Goal: Check status: Verify the current state of an ongoing process or item

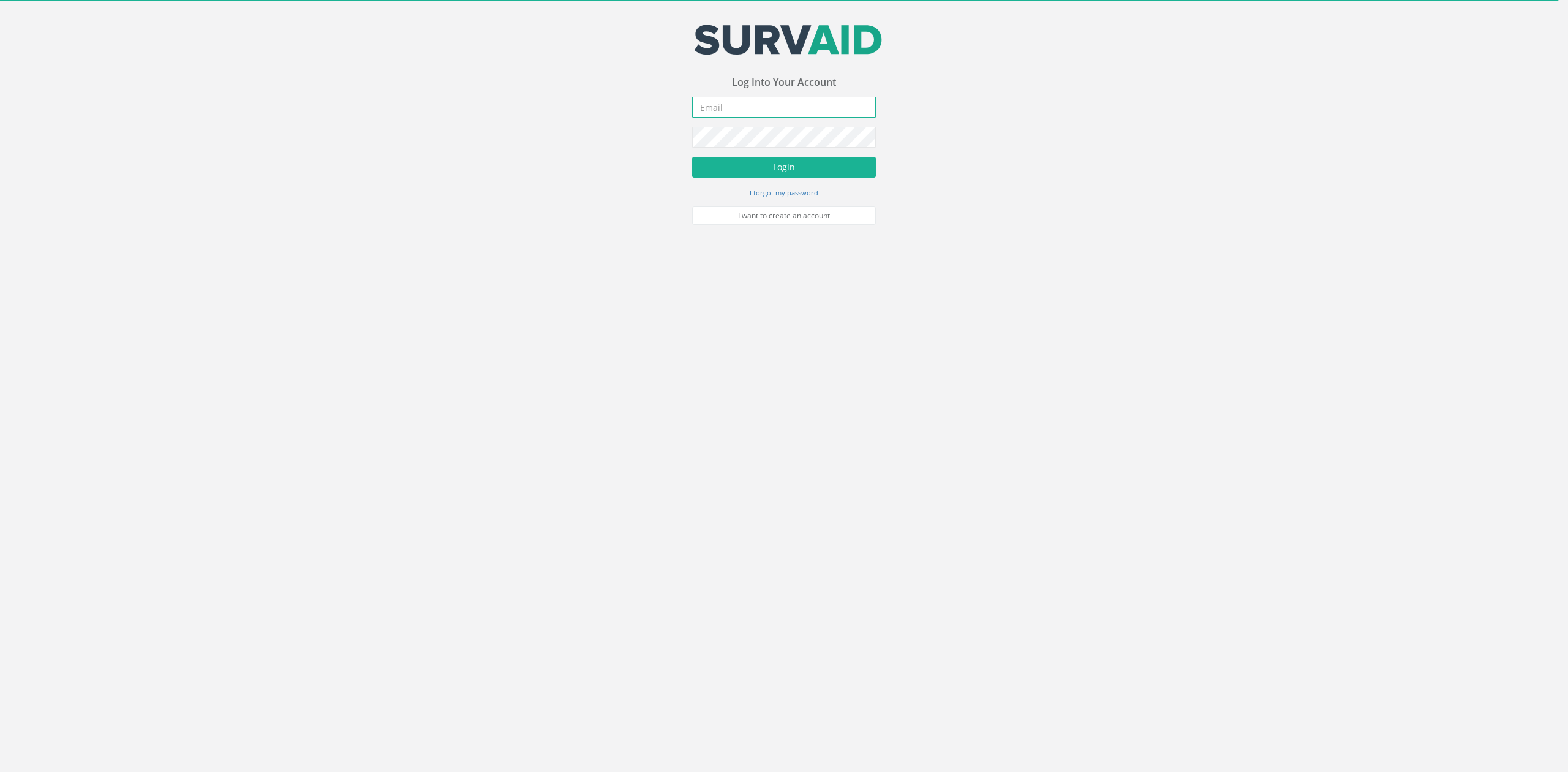
click at [760, 107] on input "email" at bounding box center [784, 107] width 184 height 21
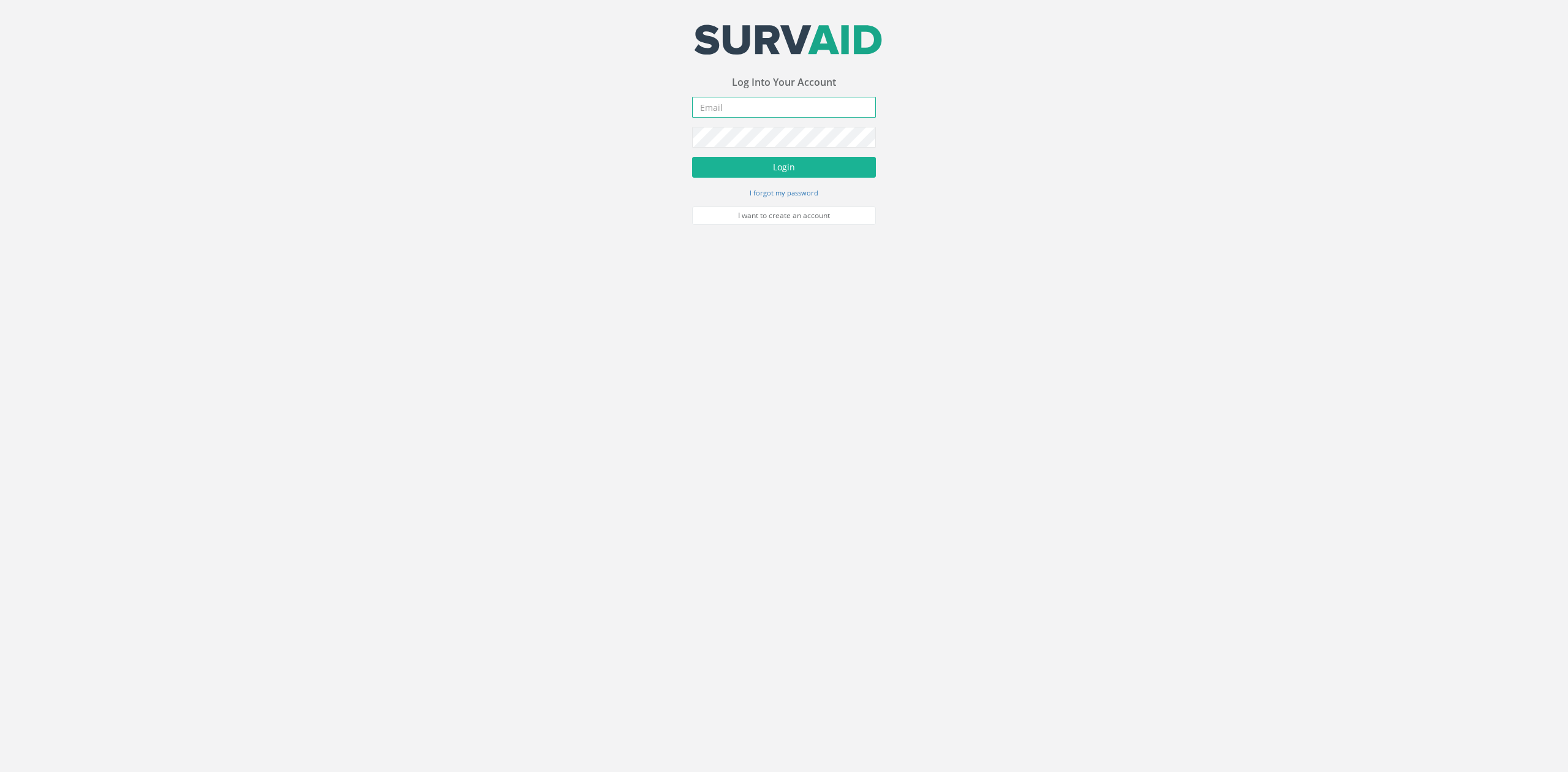
click at [756, 114] on input "email" at bounding box center [784, 107] width 184 height 21
type input "[EMAIL_ADDRESS][DOMAIN_NAME]"
click at [801, 165] on button "Login" at bounding box center [784, 166] width 184 height 21
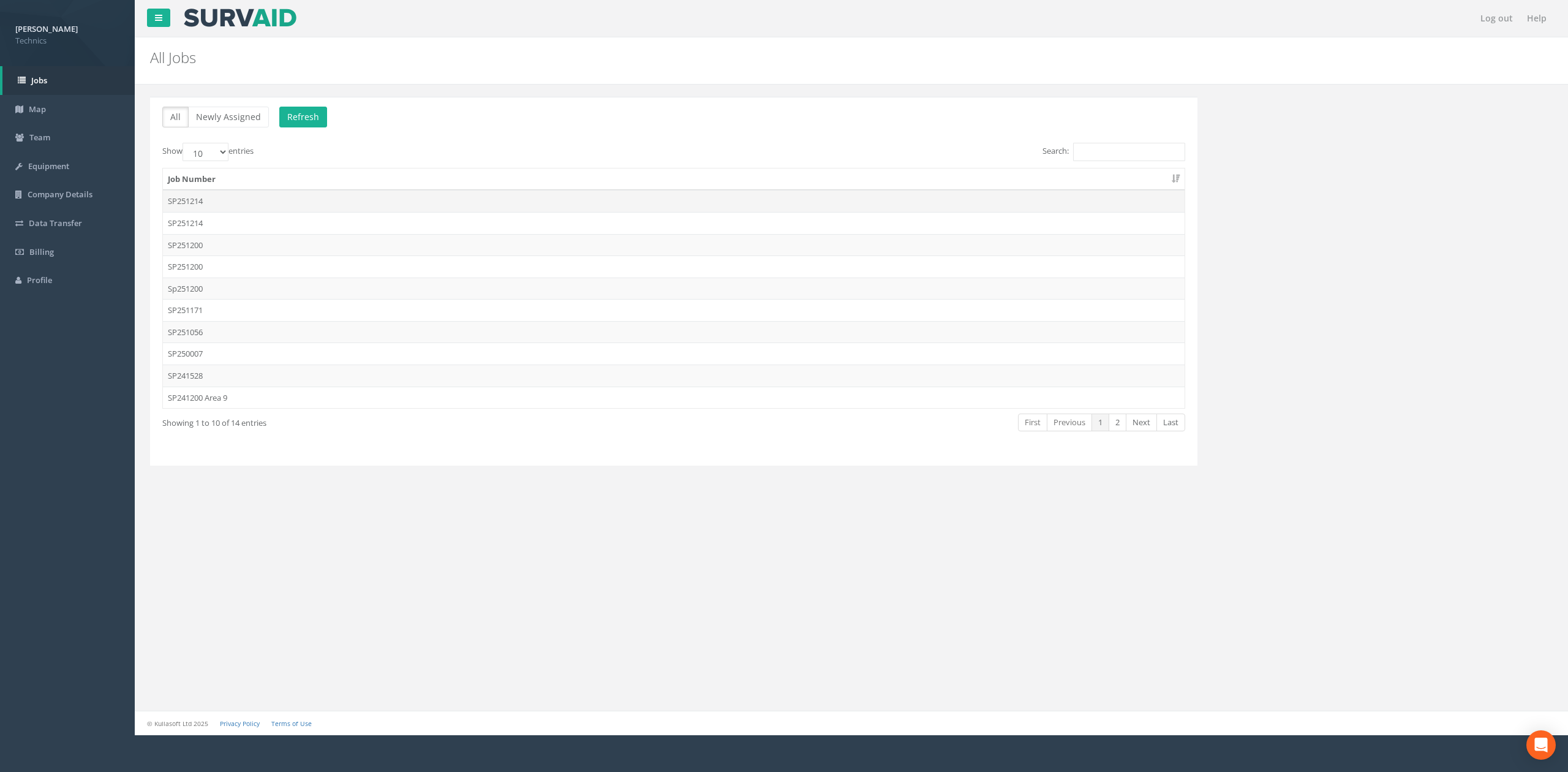
click at [187, 201] on td "SP251214" at bounding box center [674, 200] width 1022 height 22
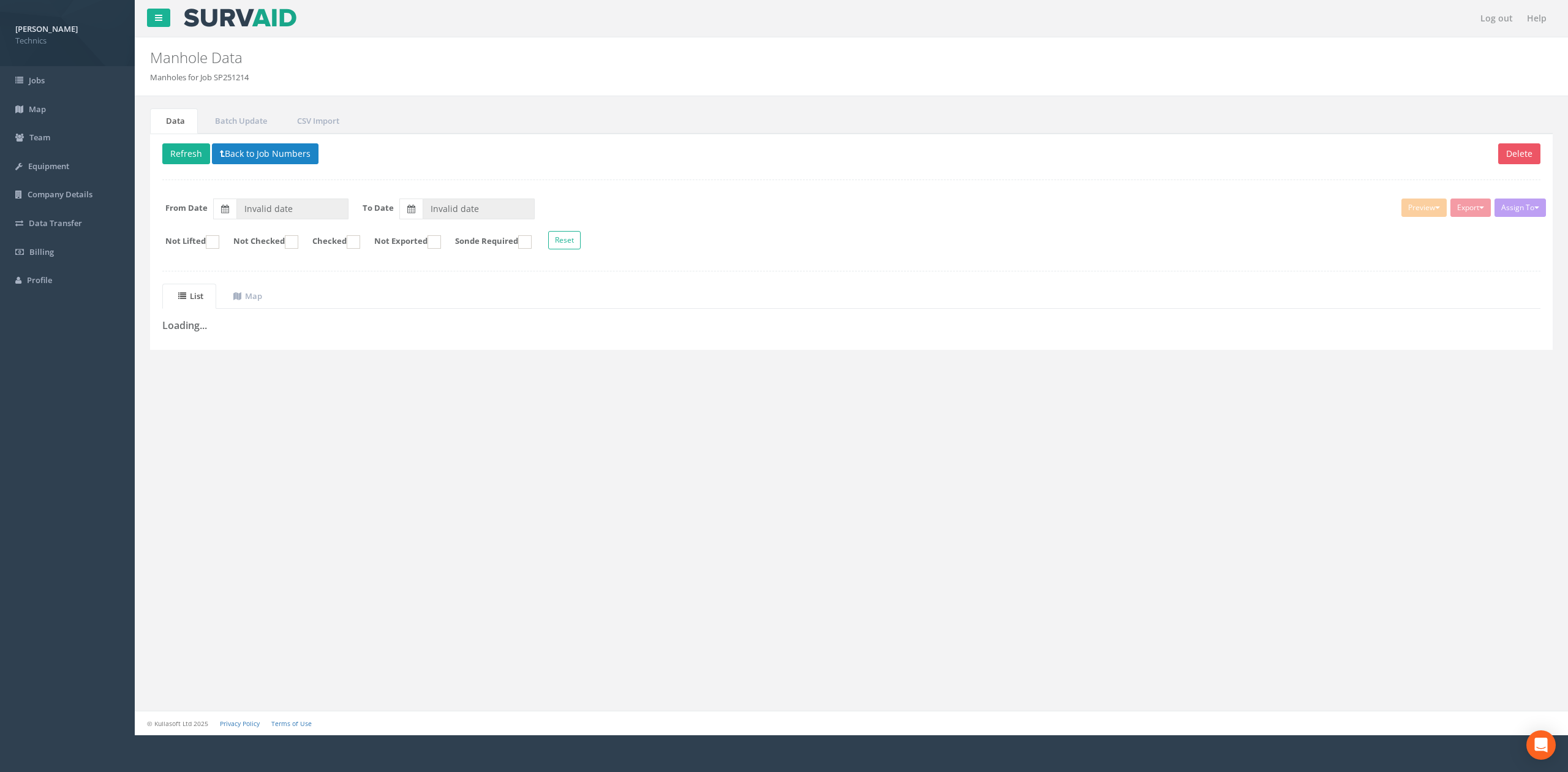
type input "[DATE]"
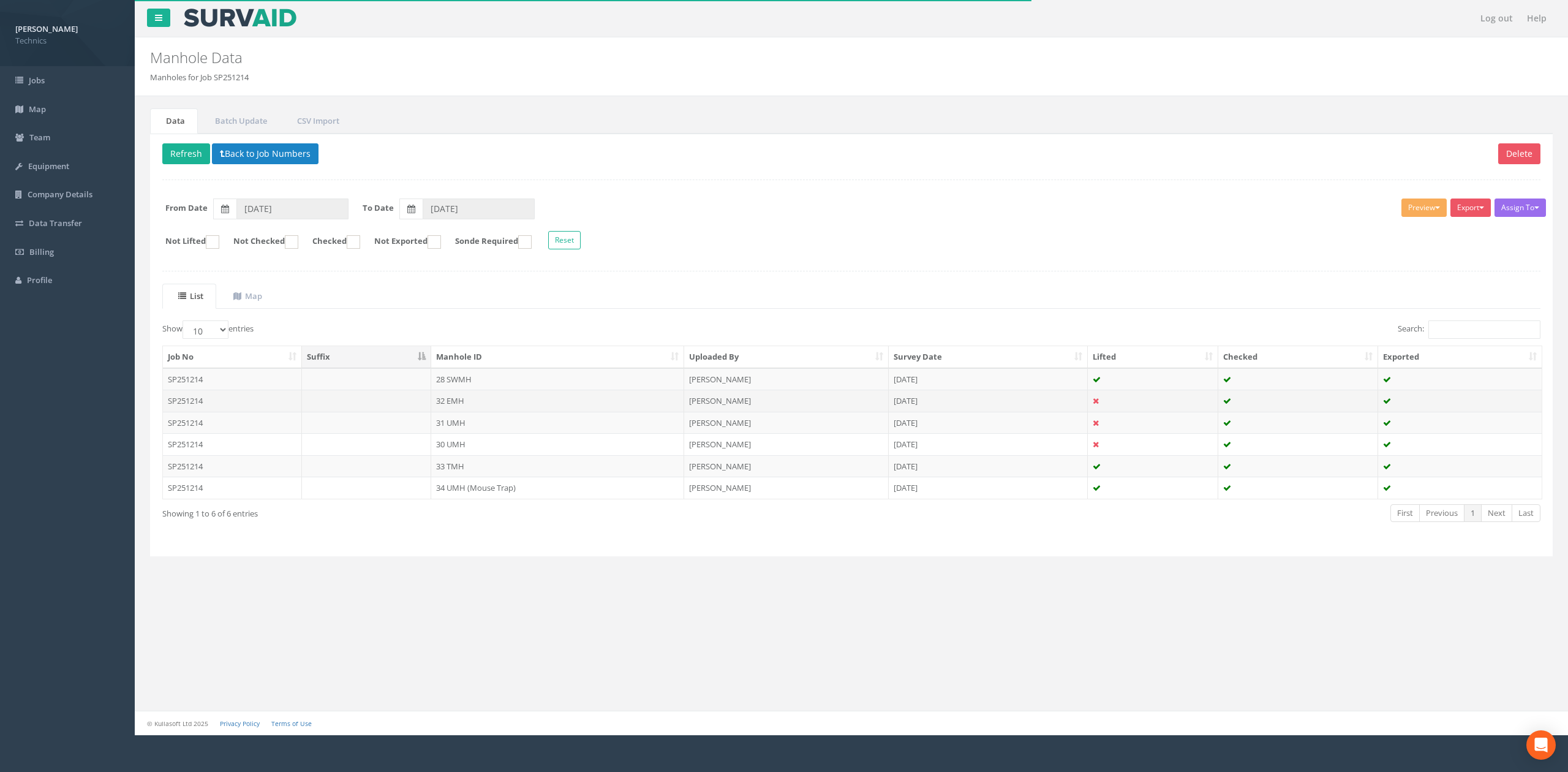
click at [474, 402] on td "32 EMH" at bounding box center [557, 401] width 253 height 22
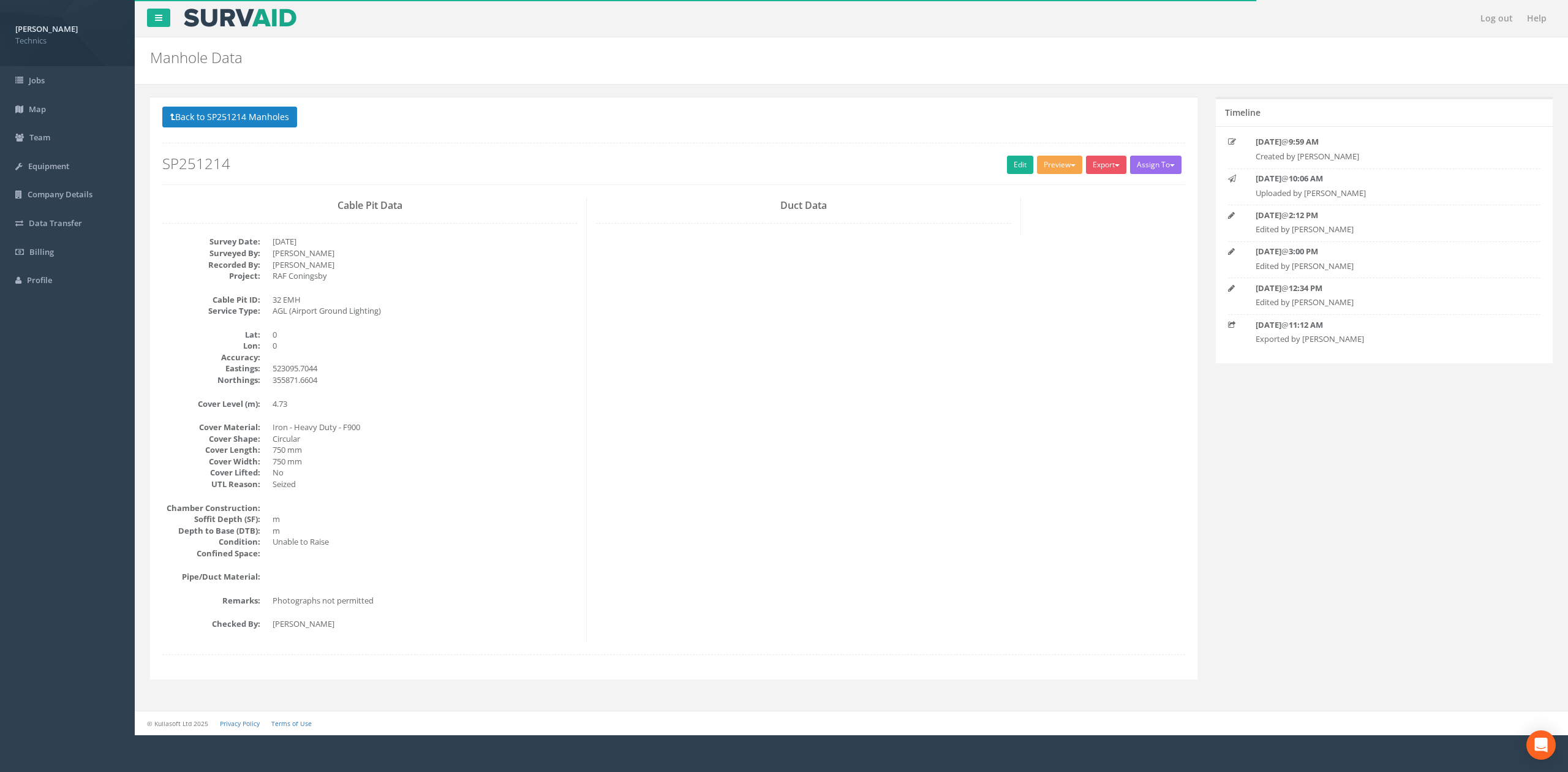
click at [1059, 164] on button "Preview" at bounding box center [1059, 164] width 45 height 19
click at [1032, 189] on link "Technics Brize Norton" at bounding box center [1034, 190] width 100 height 19
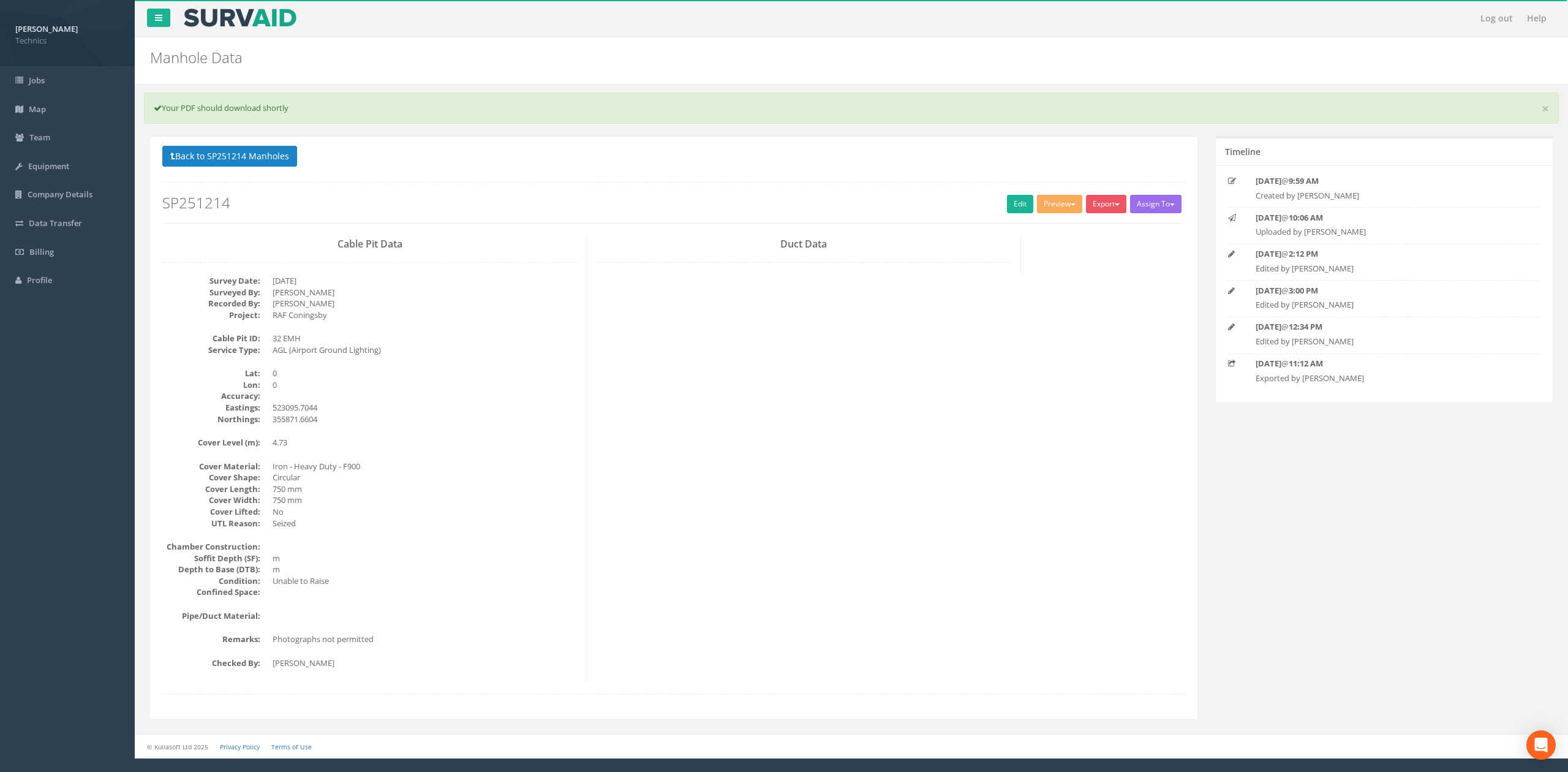
click at [589, 53] on h2 "Manhole Data" at bounding box center [733, 58] width 1165 height 16
drag, startPoint x: 301, startPoint y: 16, endPoint x: 245, endPoint y: 35, distance: 59.1
click at [245, 35] on nav "Log out Help" at bounding box center [851, 19] width 1433 height 37
click at [950, 342] on div "Cable Pit Data Survey Date: [DATE] Surveyed By: [PERSON_NAME] Recorded By: [PER…" at bounding box center [674, 457] width 1041 height 445
